Goal: Task Accomplishment & Management: Manage account settings

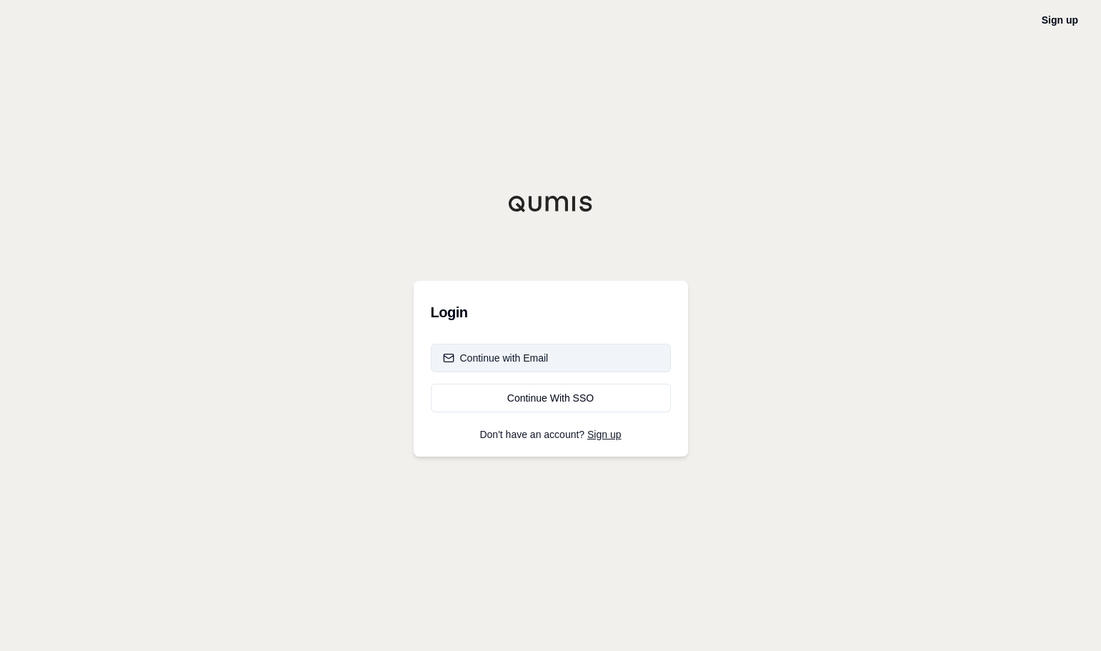
click at [500, 352] on div "Continue with Email" at bounding box center [496, 358] width 106 height 14
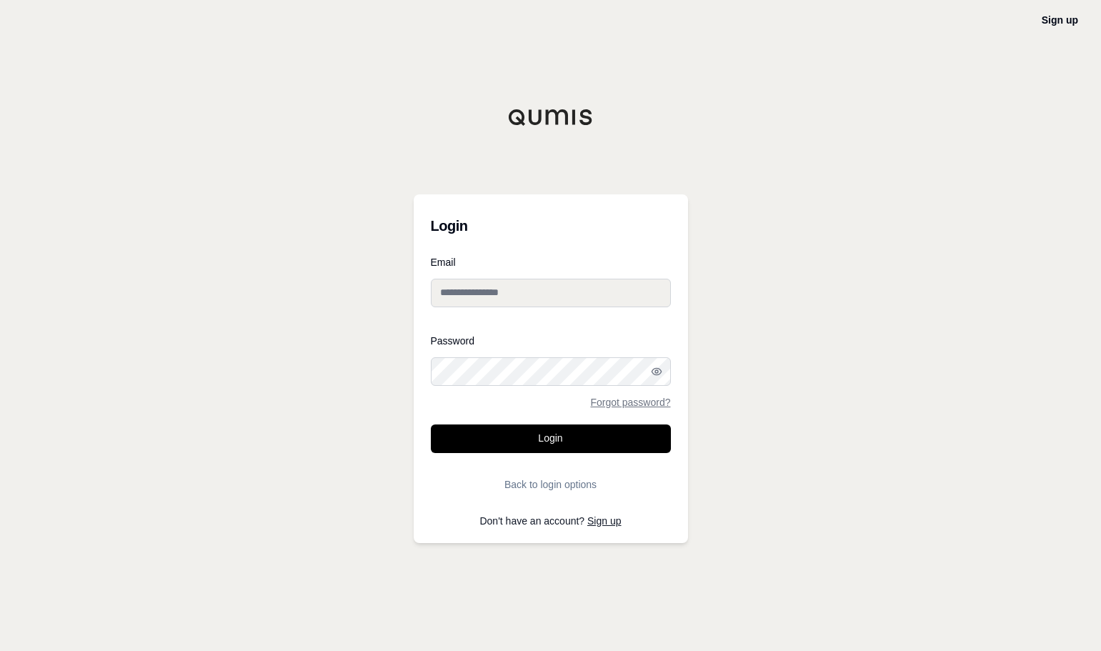
click at [508, 291] on input "Email" at bounding box center [551, 293] width 240 height 29
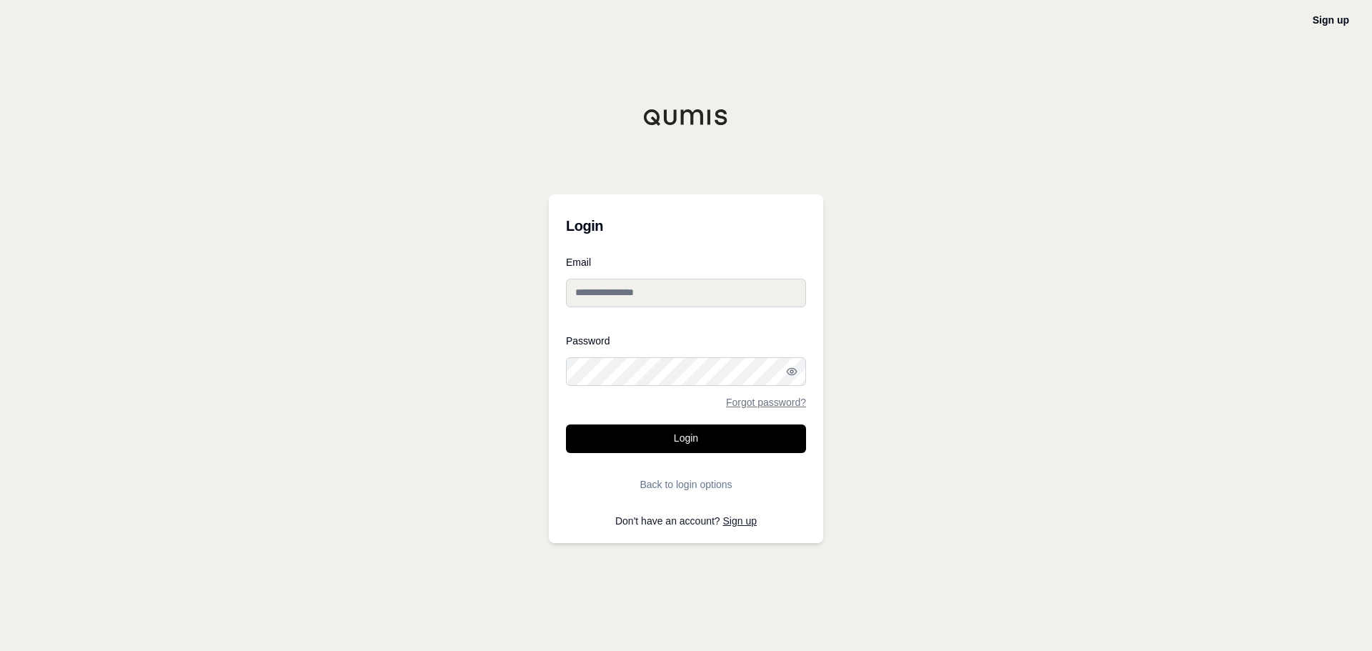
click at [662, 294] on input "Email" at bounding box center [686, 293] width 240 height 29
type input "**********"
click at [566, 424] on button "Login" at bounding box center [686, 438] width 240 height 29
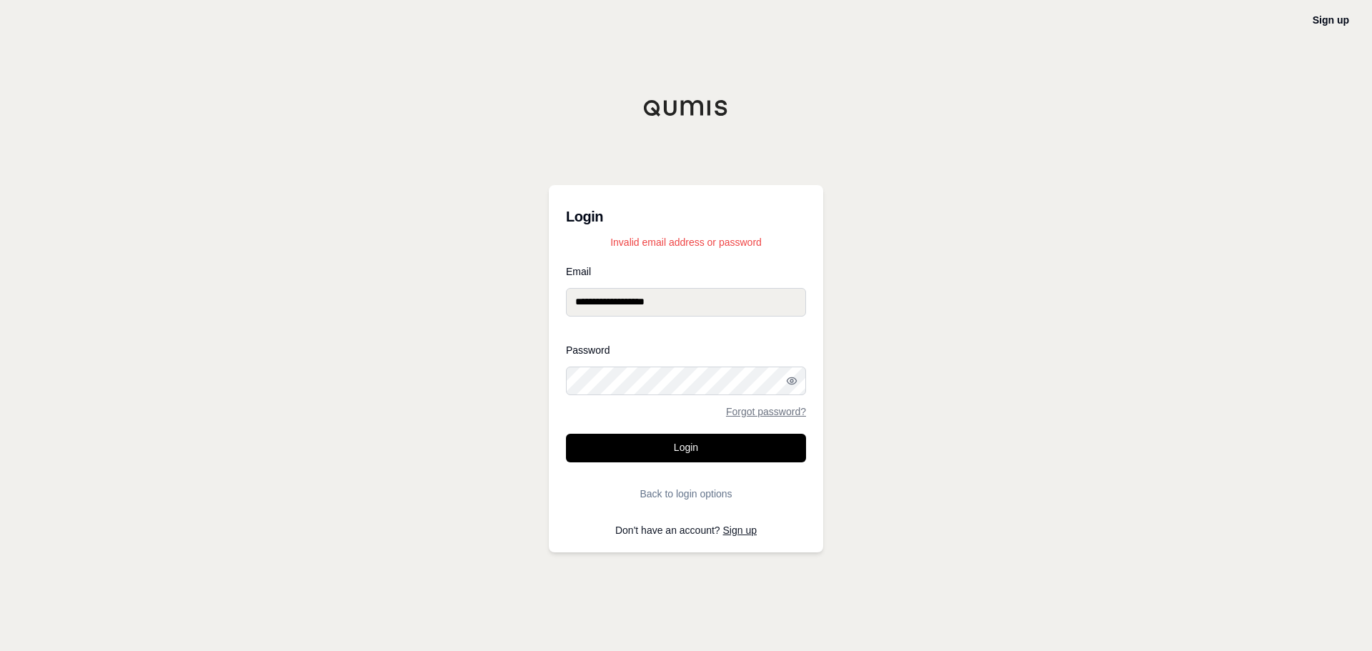
click at [566, 434] on button "Login" at bounding box center [686, 448] width 240 height 29
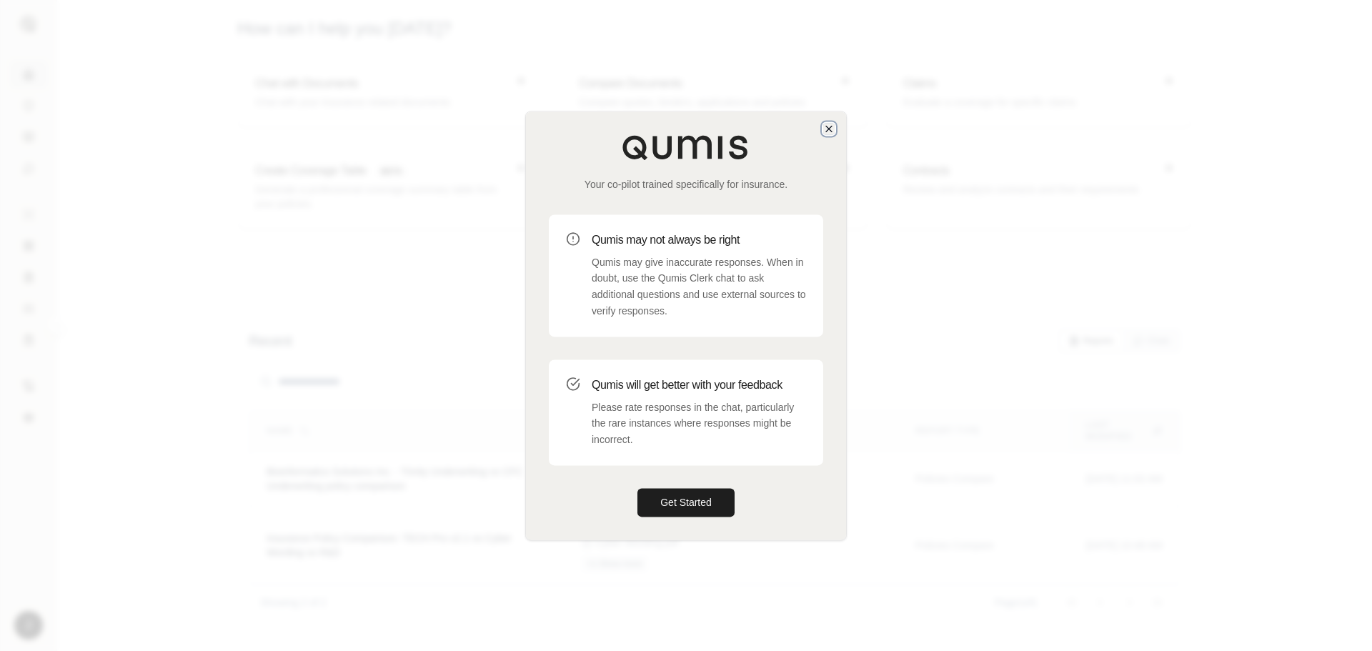
click at [826, 127] on icon "button" at bounding box center [828, 128] width 11 height 11
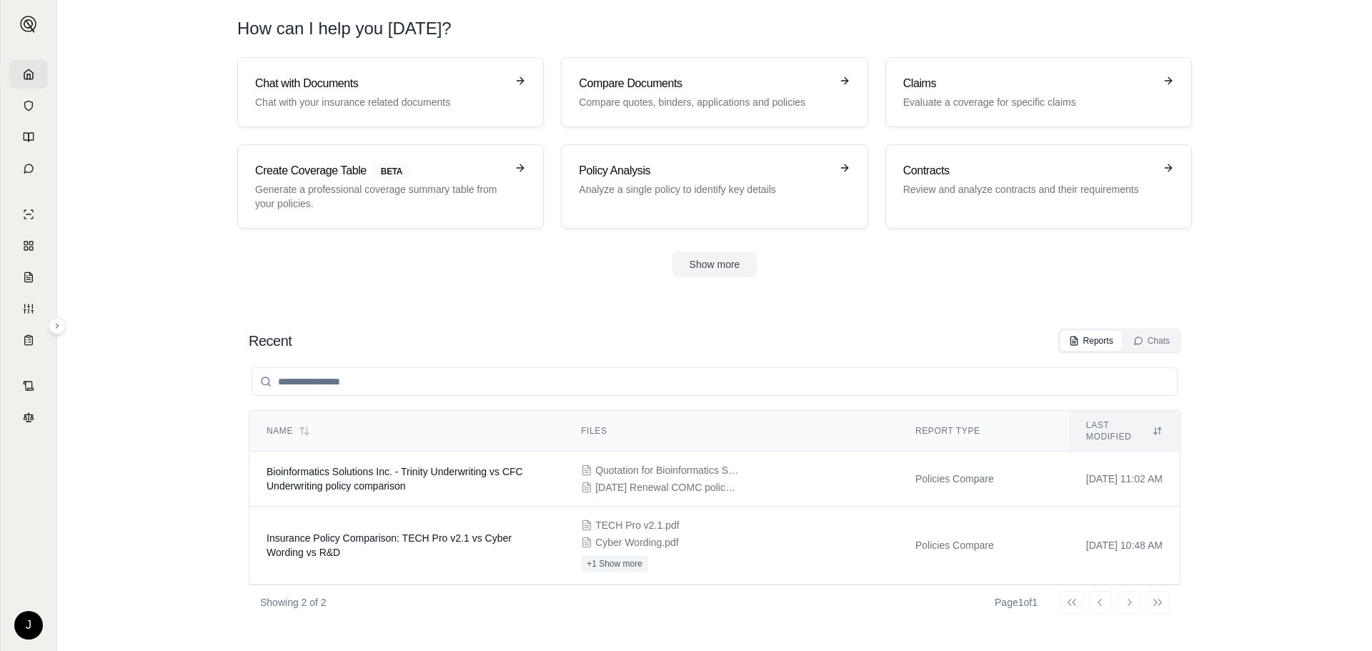
click at [474, 269] on div "Show more" at bounding box center [714, 264] width 954 height 26
